Goal: Task Accomplishment & Management: Use online tool/utility

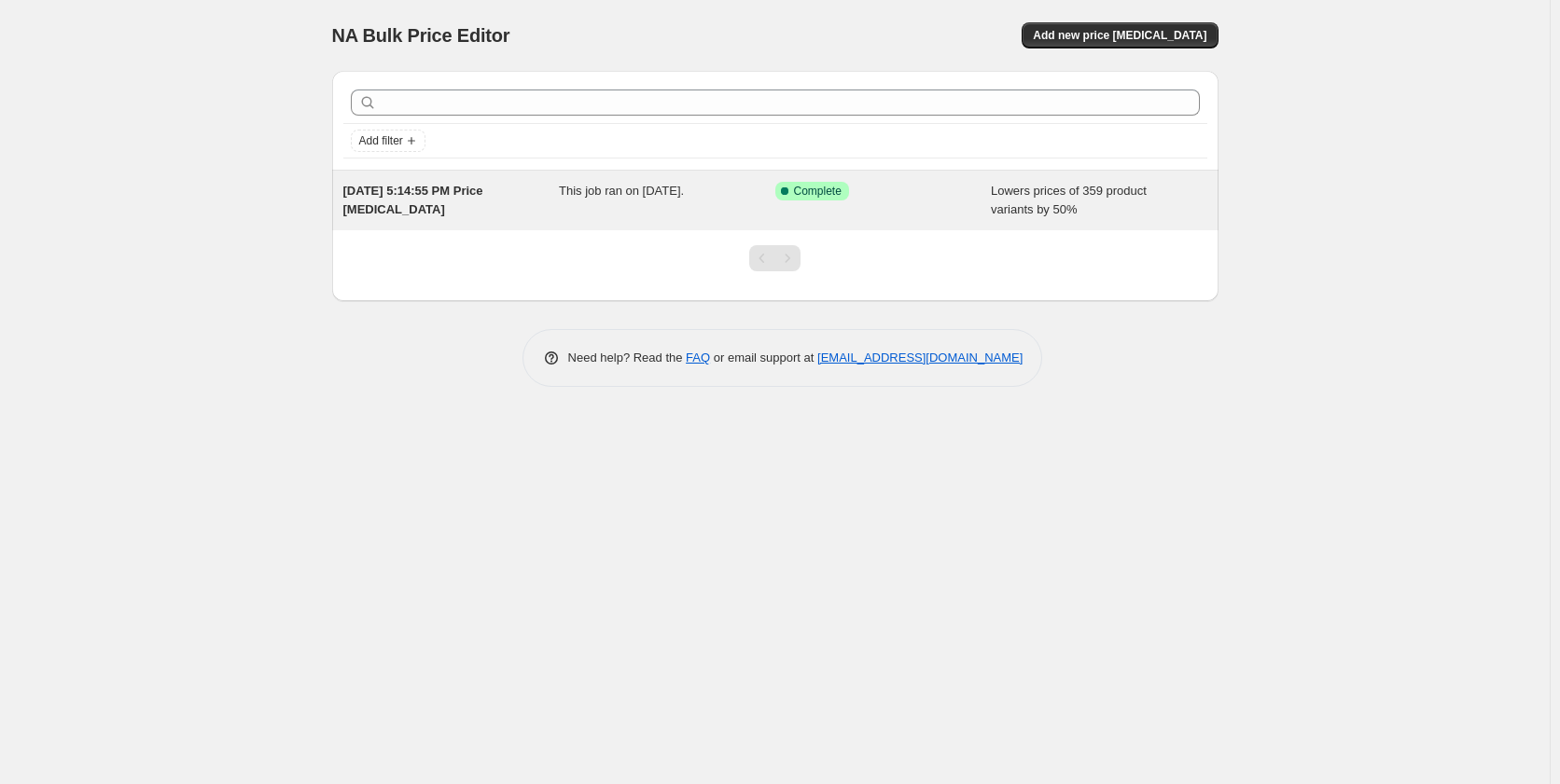
click at [641, 188] on span "This job ran on [DATE]." at bounding box center [622, 190] width 125 height 14
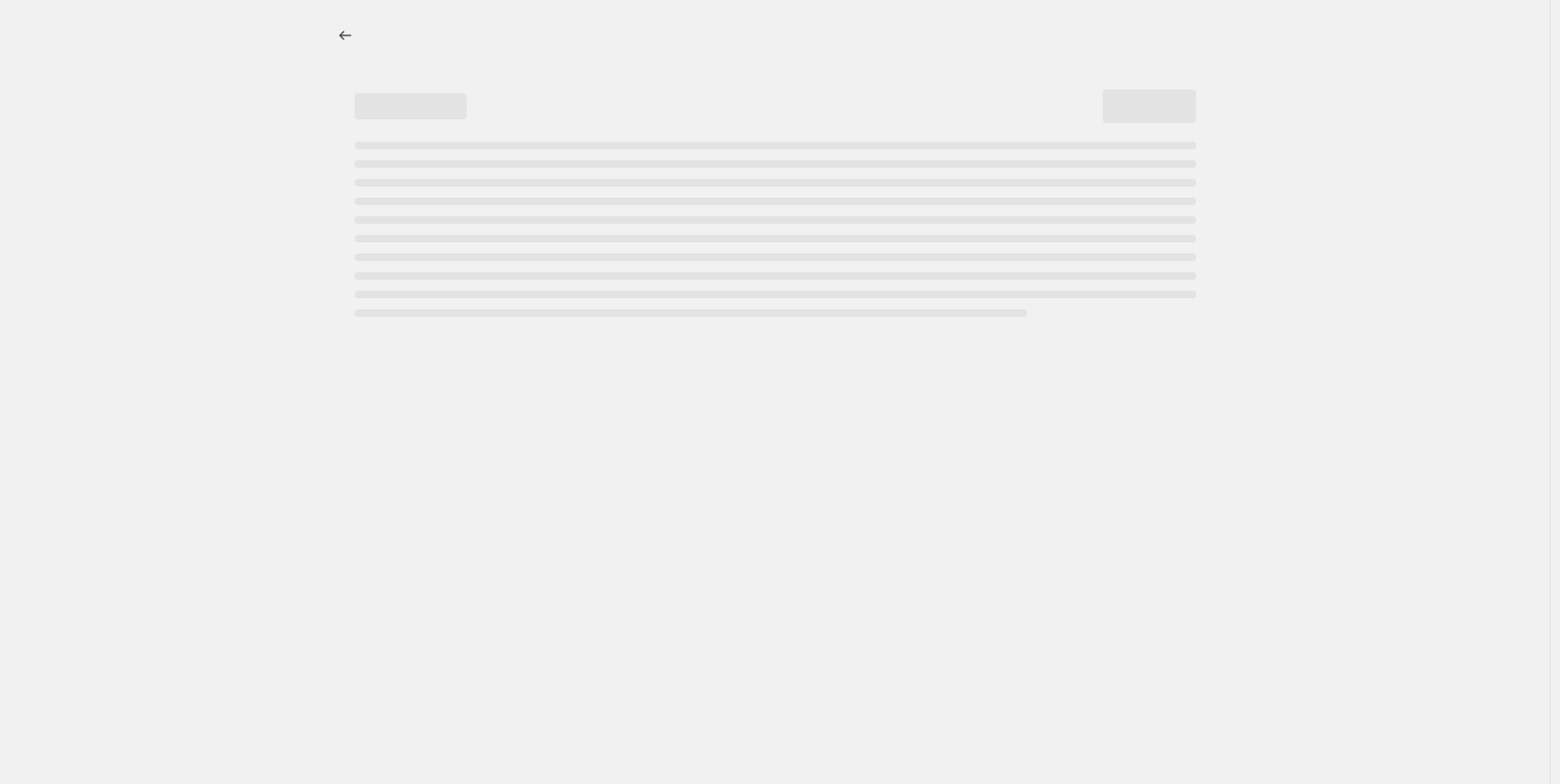
select select "percentage"
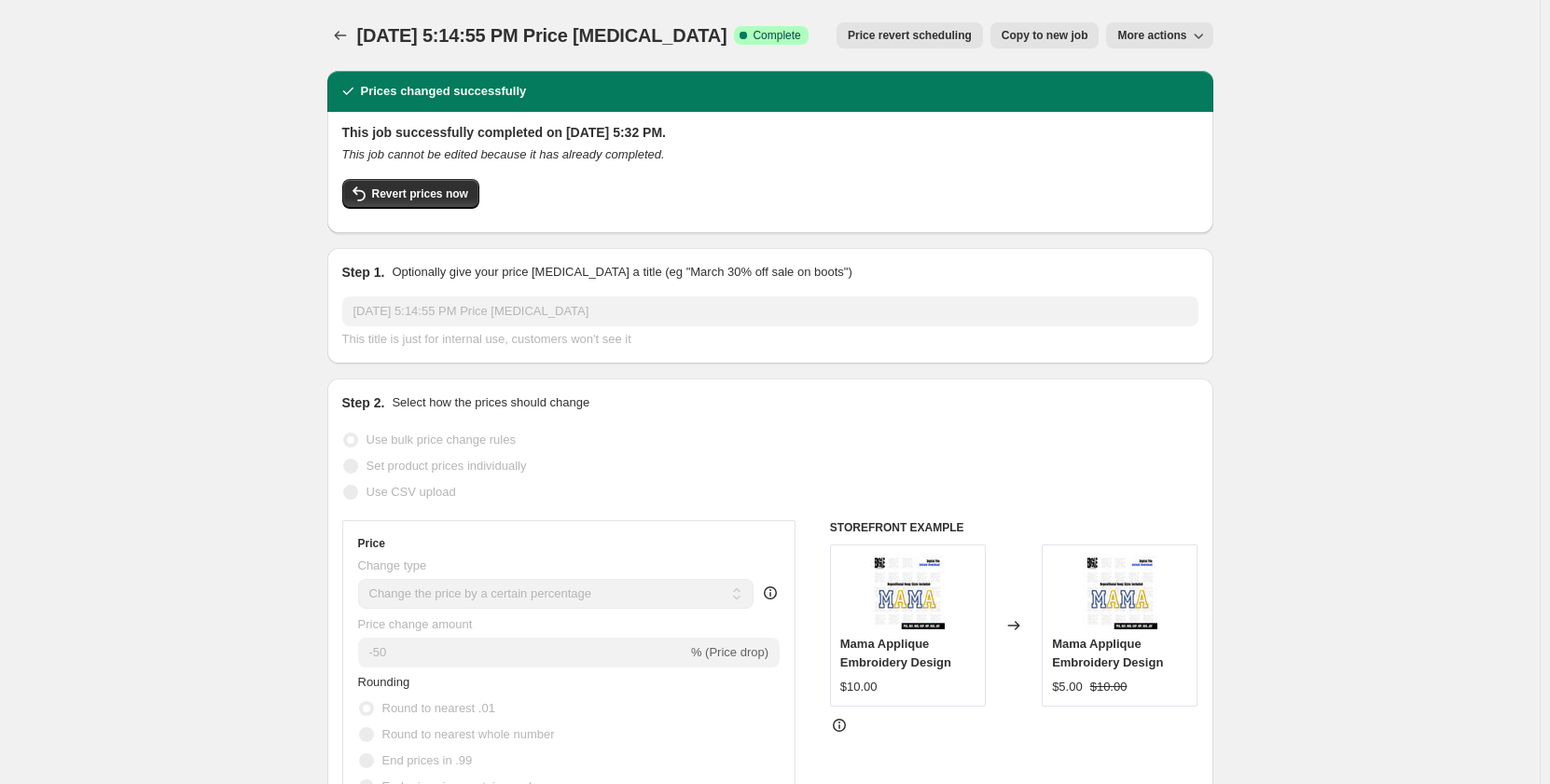
click at [1139, 40] on span "More actions" at bounding box center [1152, 35] width 69 height 15
click at [1163, 110] on span "Delete job" at bounding box center [1154, 105] width 55 height 14
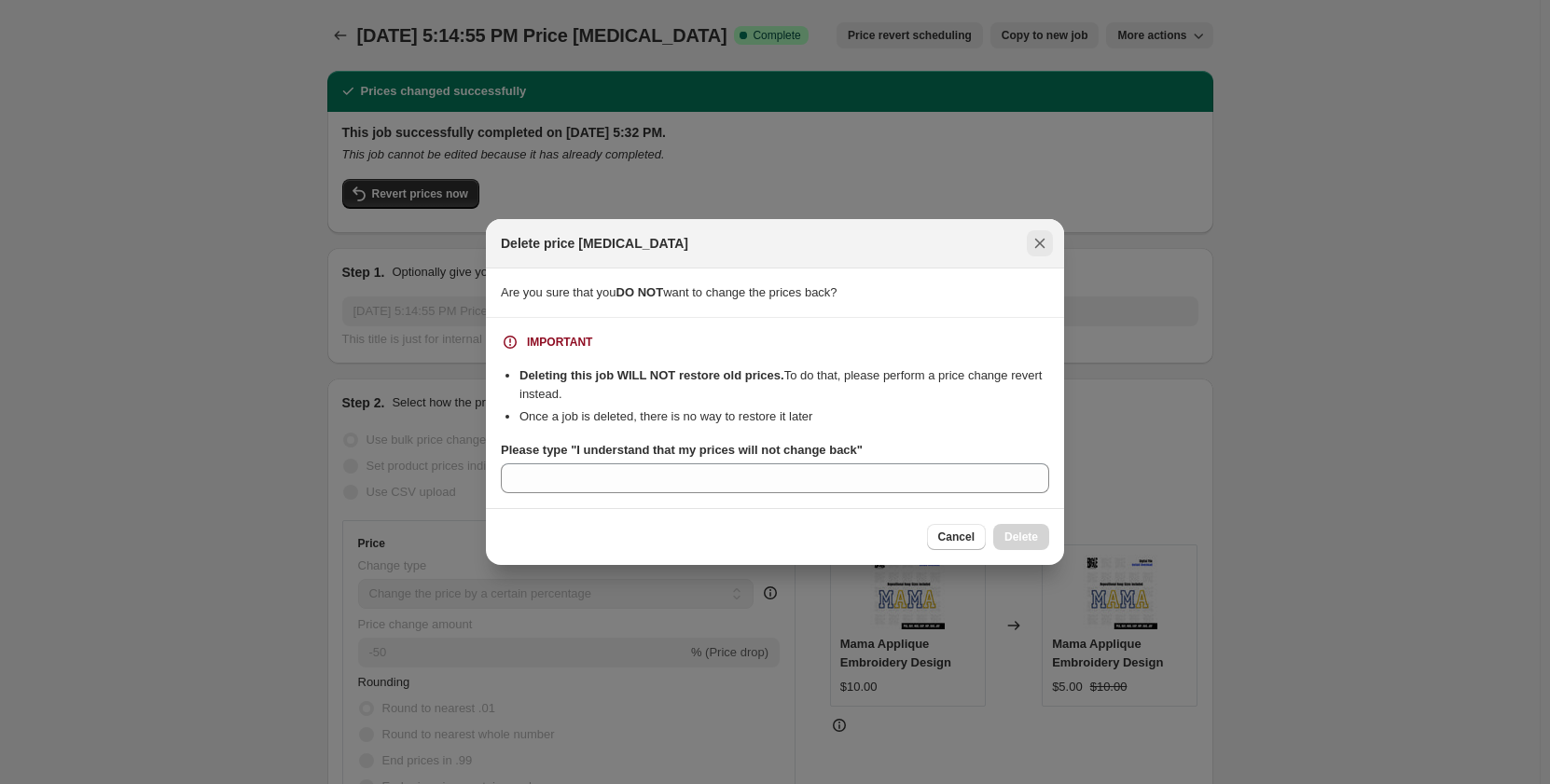
click at [1046, 244] on icon "Close" at bounding box center [1040, 243] width 19 height 19
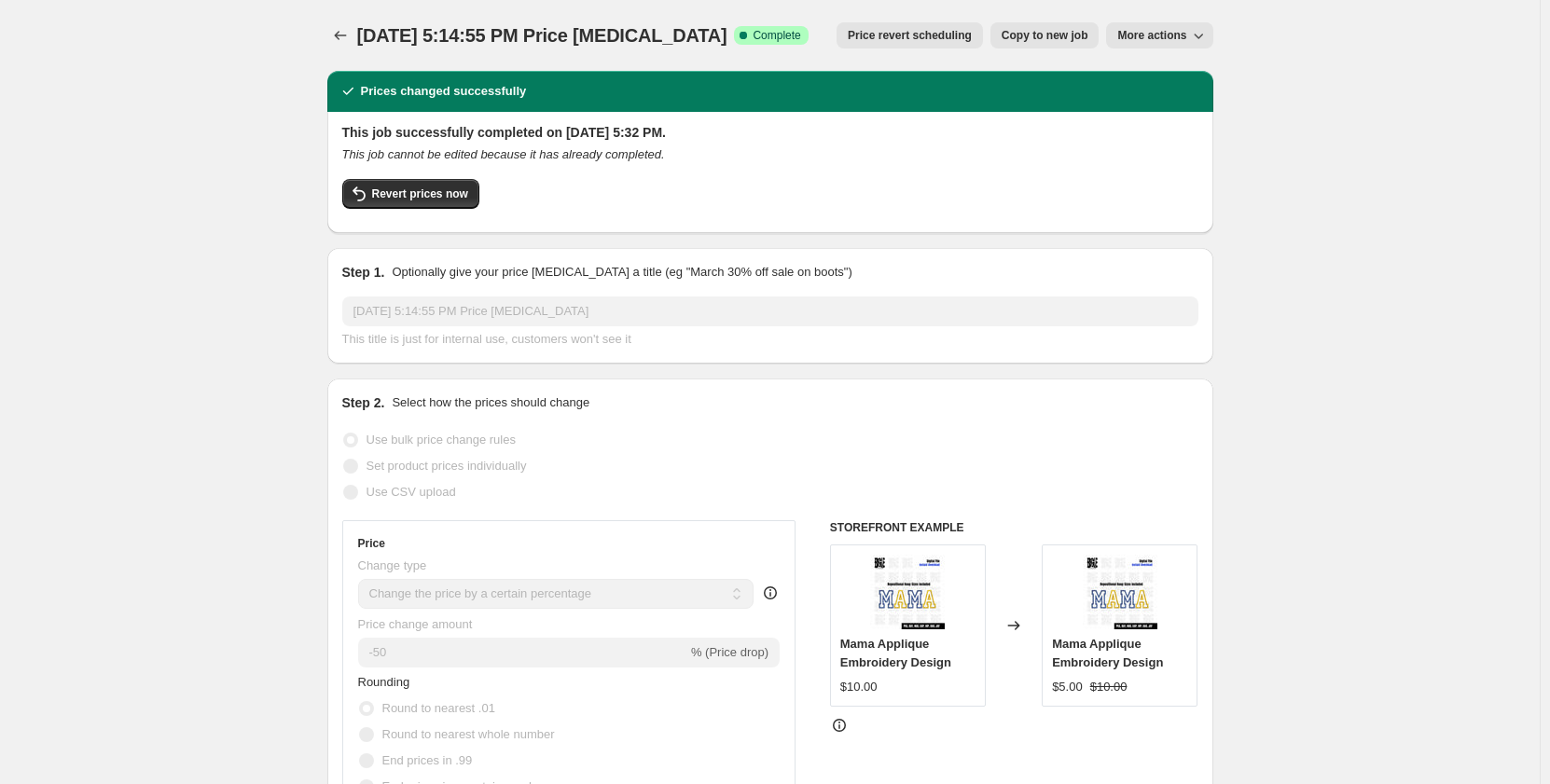
click at [964, 40] on span "Price revert scheduling" at bounding box center [909, 35] width 124 height 15
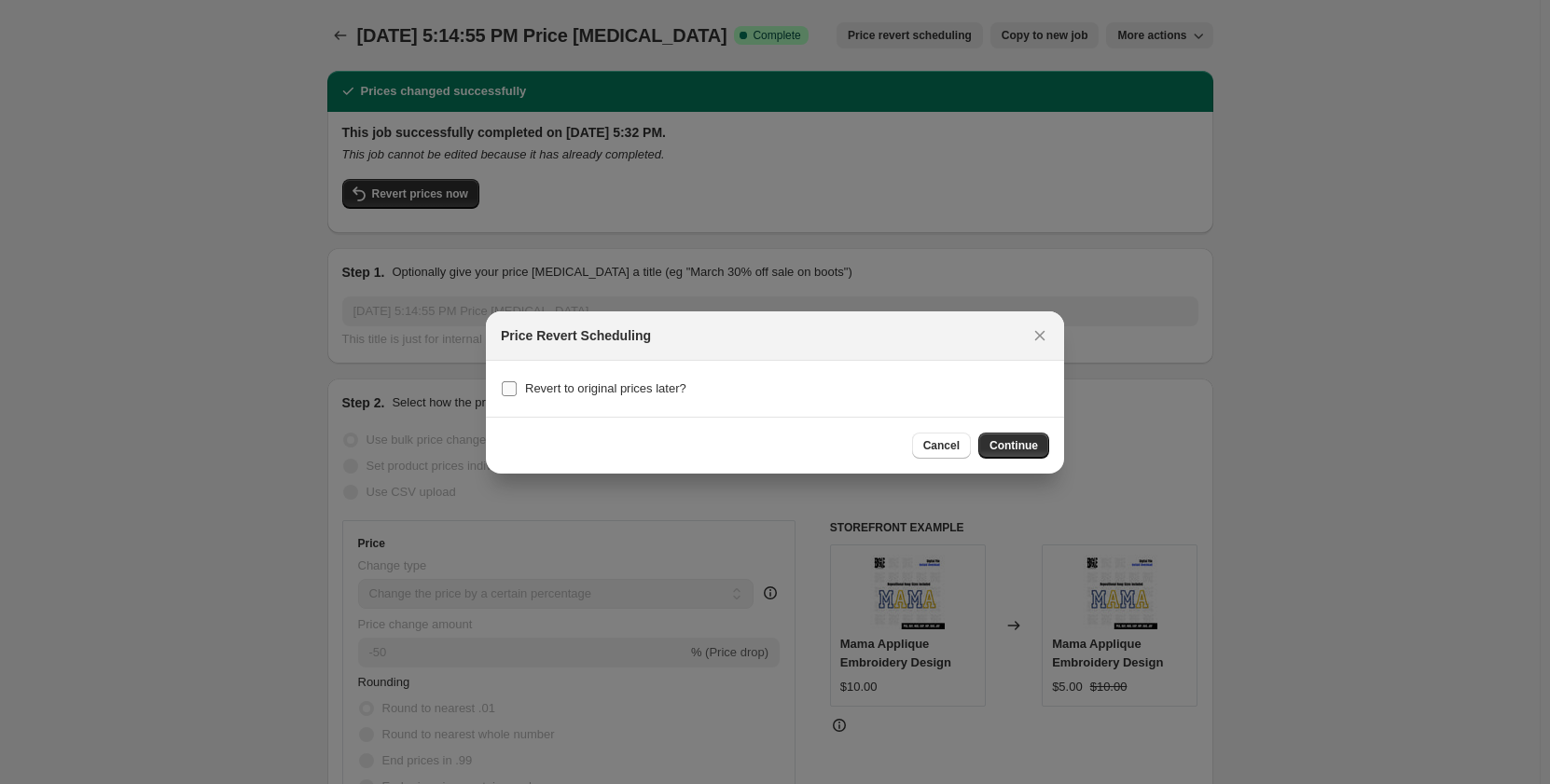
click at [523, 391] on label "Revert to original prices later?" at bounding box center [593, 389] width 185 height 26
click at [517, 391] on input "Revert to original prices later?" at bounding box center [509, 389] width 15 height 15
checkbox input "true"
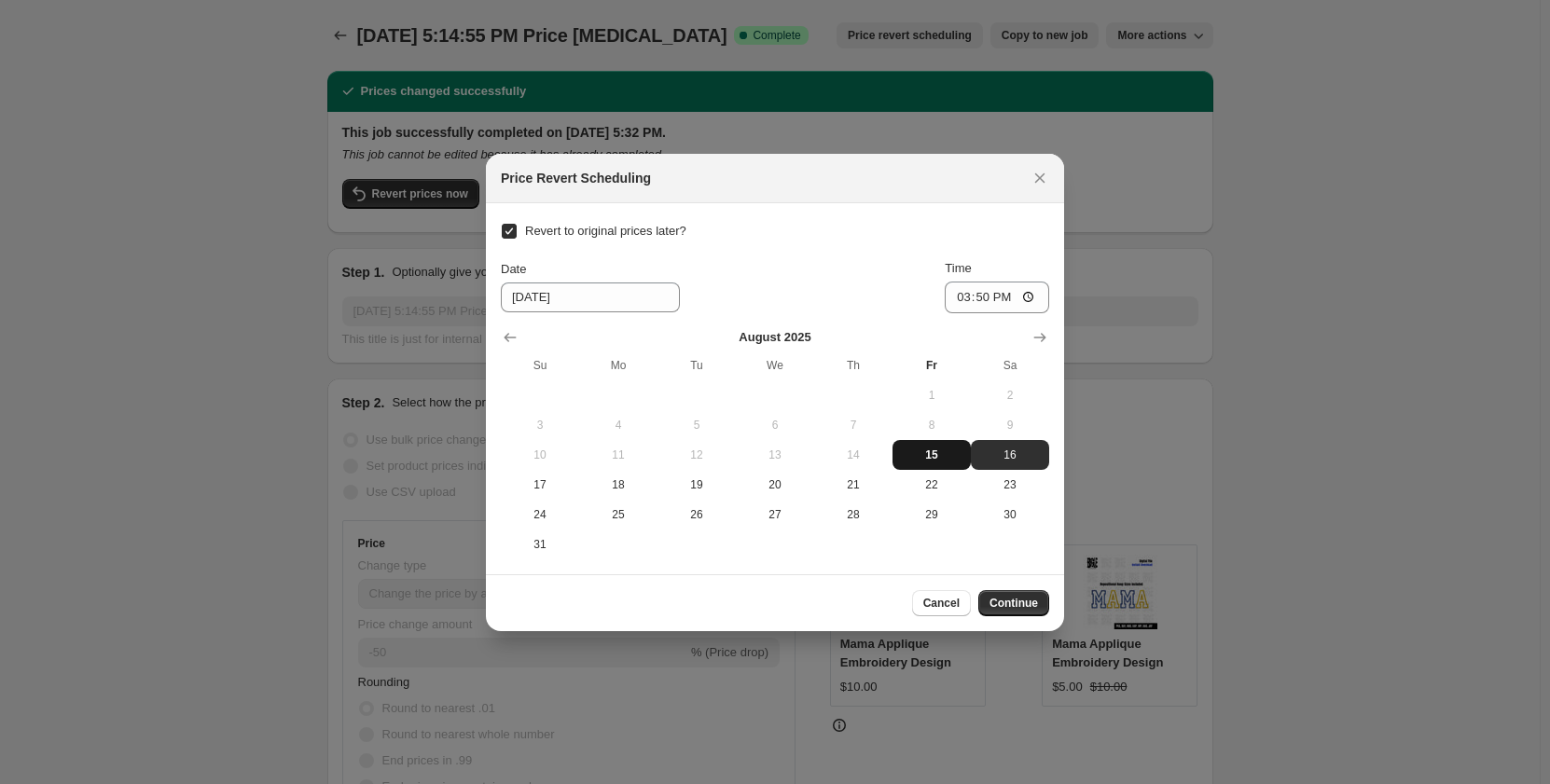
click at [942, 459] on span "15" at bounding box center [931, 455] width 64 height 15
type input "[DATE]"
click at [995, 610] on span "Continue" at bounding box center [1013, 603] width 48 height 15
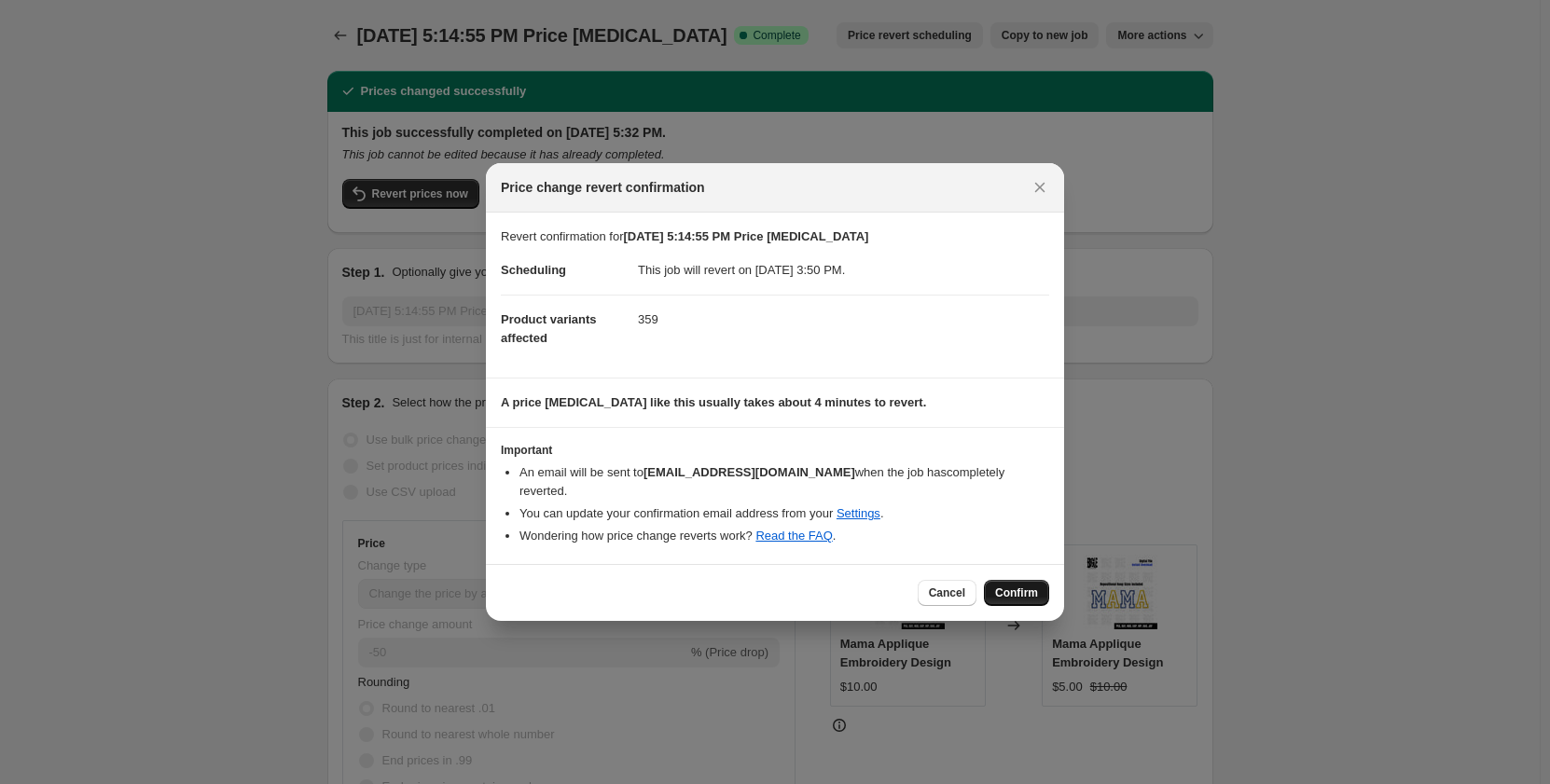
click at [1011, 585] on span "Confirm" at bounding box center [1016, 593] width 43 height 15
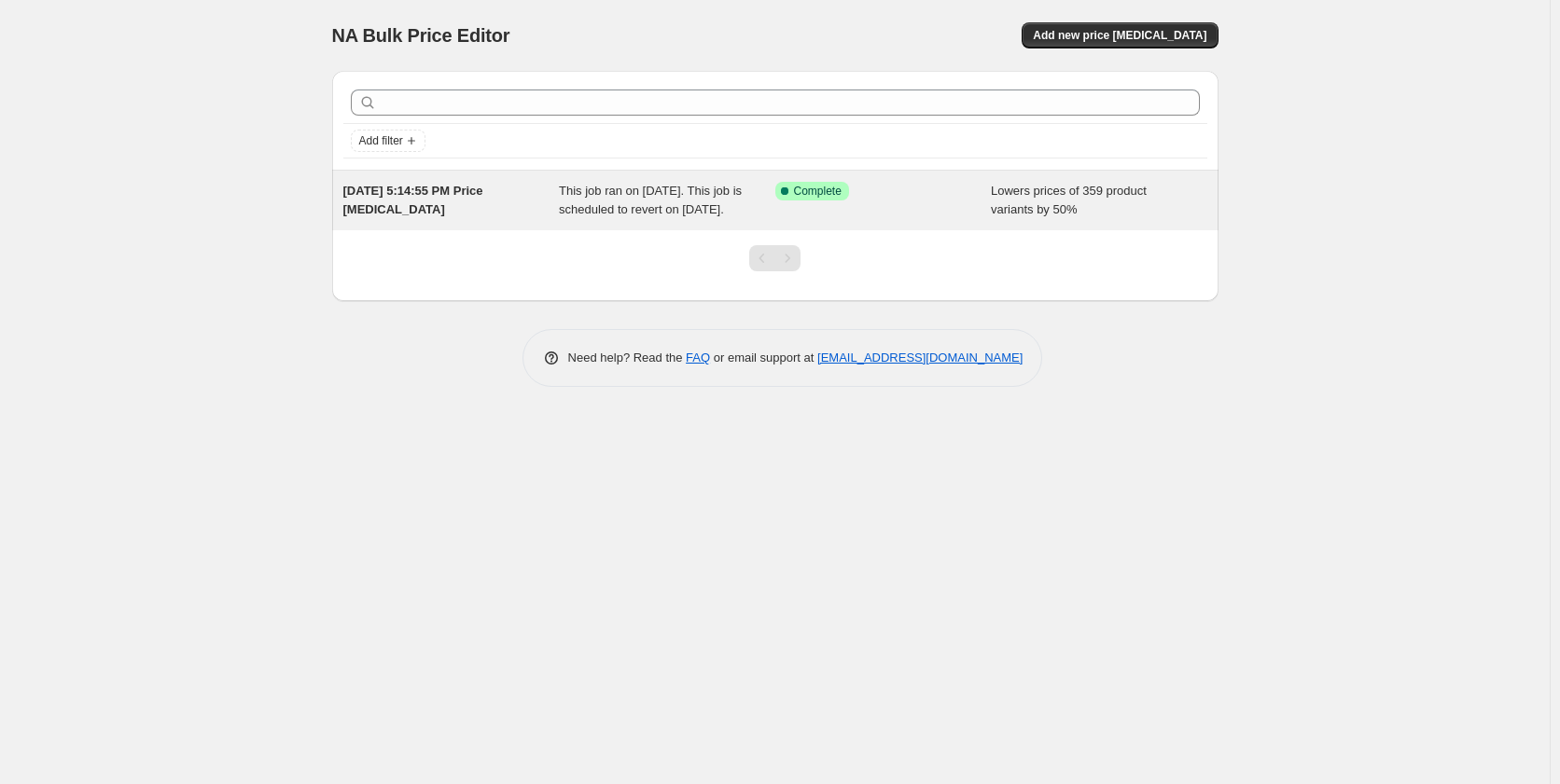
click at [622, 217] on span "This job ran on August 14, 2025. This job is scheduled to revert on August 15, …" at bounding box center [650, 200] width 183 height 32
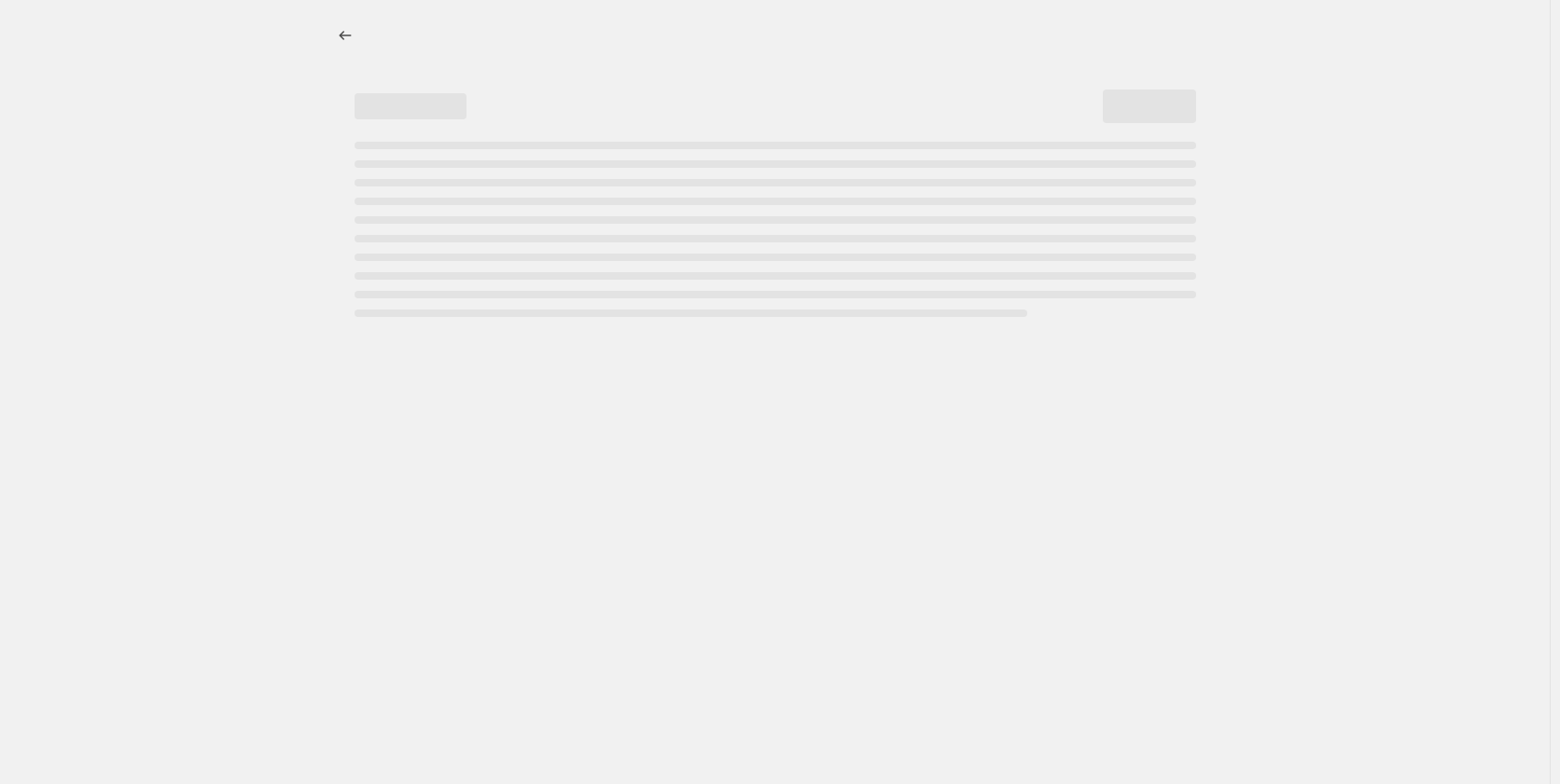
select select "percentage"
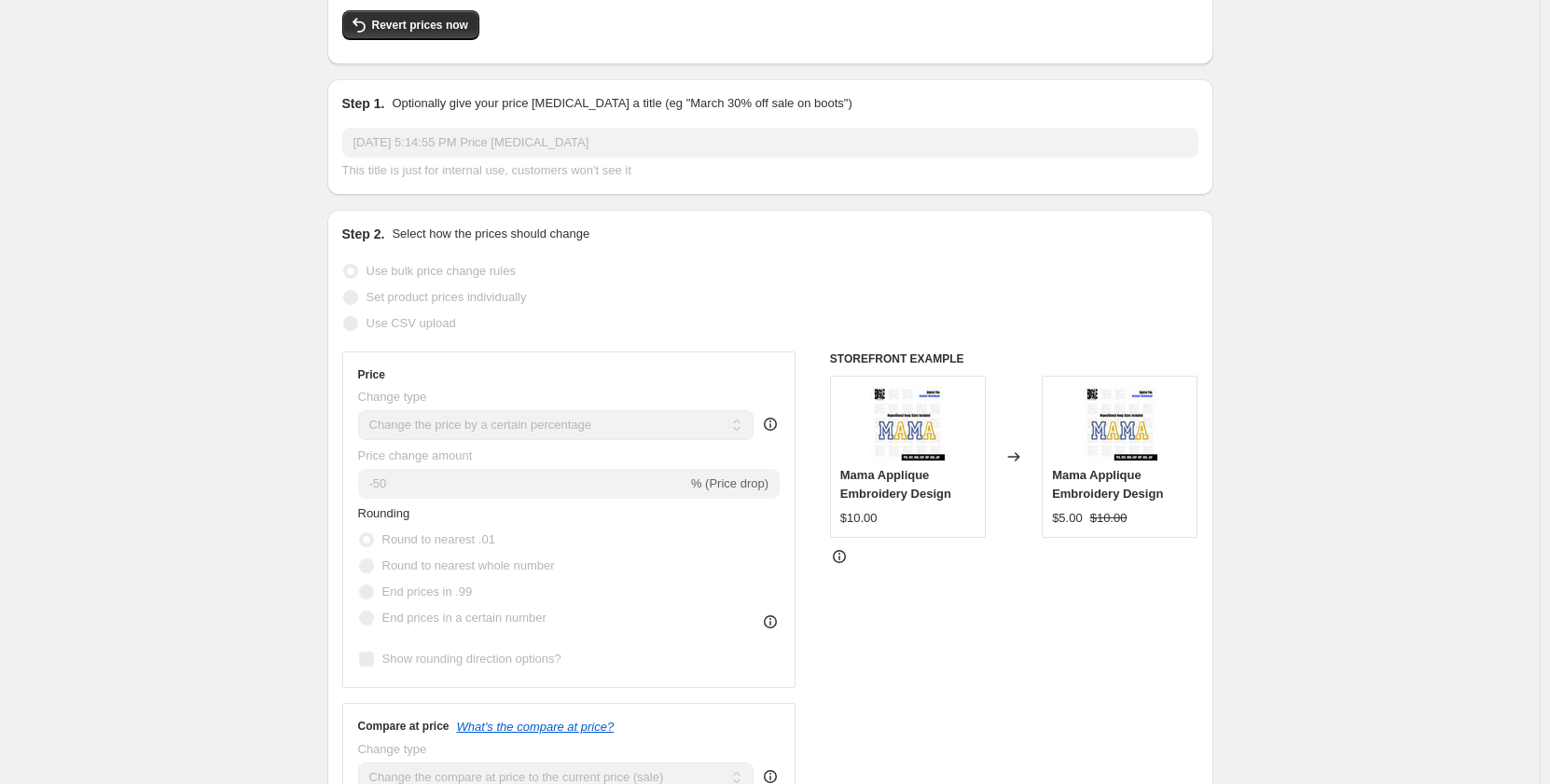
scroll to position [186, 0]
